Goal: Navigation & Orientation: Go to known website

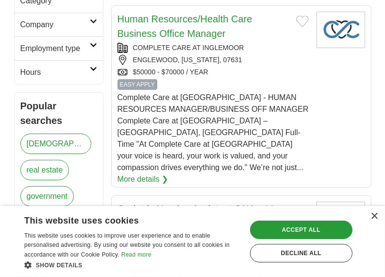
scroll to position [389, 0]
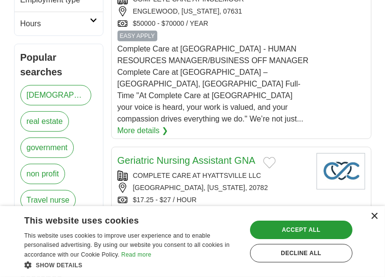
click at [373, 214] on div "×" at bounding box center [374, 216] width 7 height 7
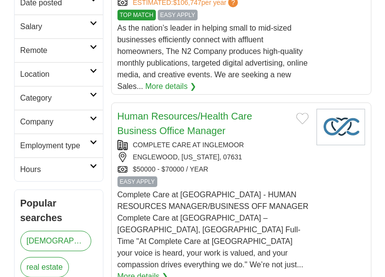
scroll to position [0, 0]
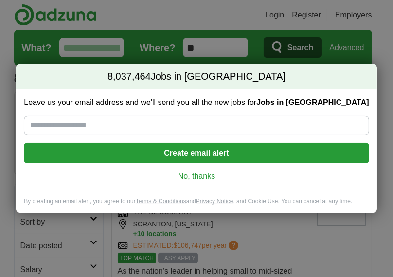
click at [187, 174] on link "No, thanks" at bounding box center [196, 176] width 329 height 11
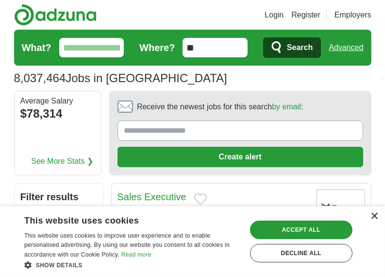
click at [373, 217] on div "×" at bounding box center [374, 216] width 7 height 7
